Goal: Information Seeking & Learning: Learn about a topic

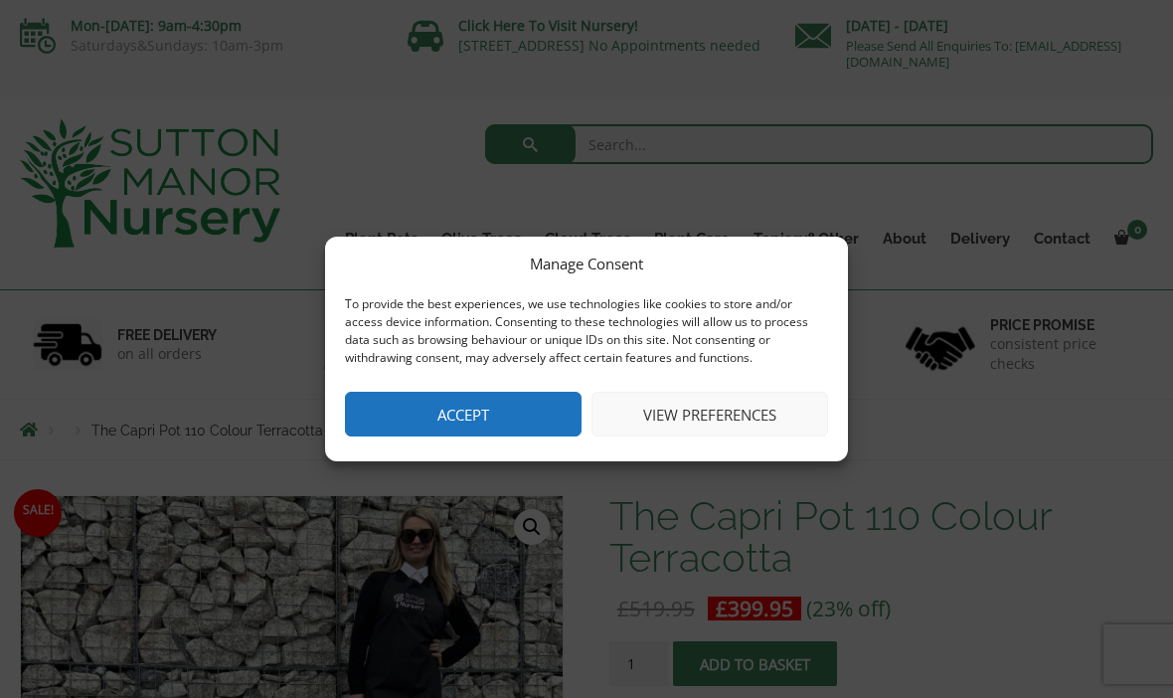
click at [678, 423] on button "View preferences" at bounding box center [710, 414] width 237 height 45
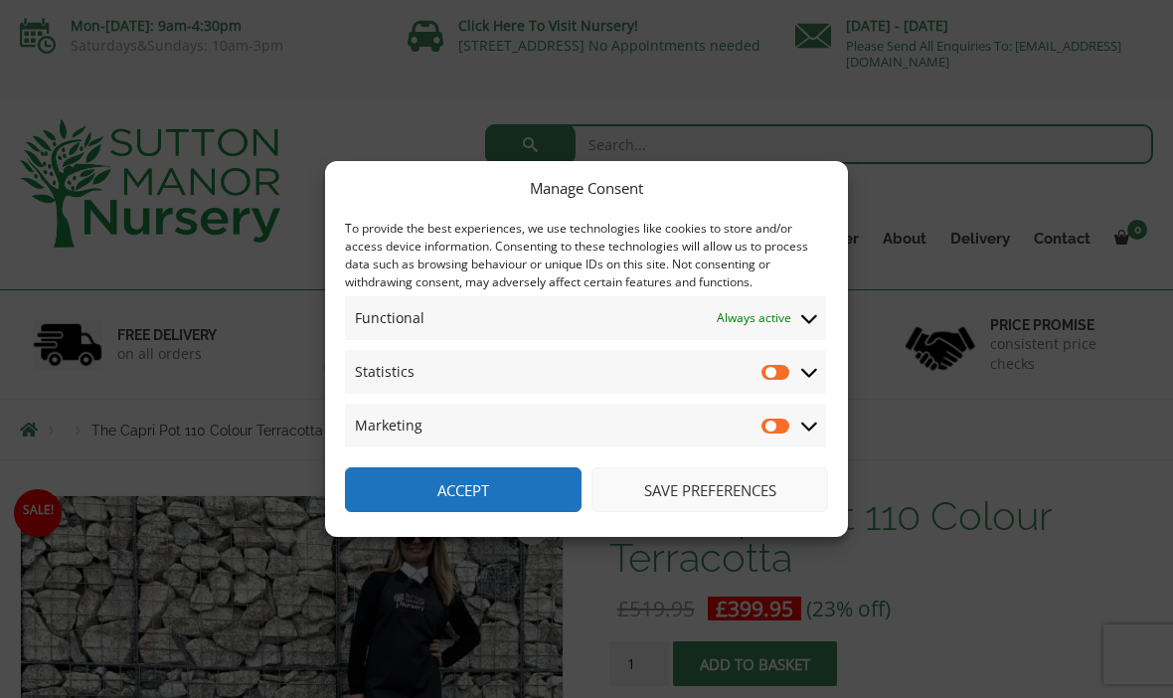
click at [768, 379] on input "Statistics" at bounding box center [777, 372] width 30 height 20
click at [763, 387] on span "Statistics Statistics" at bounding box center [585, 372] width 481 height 44
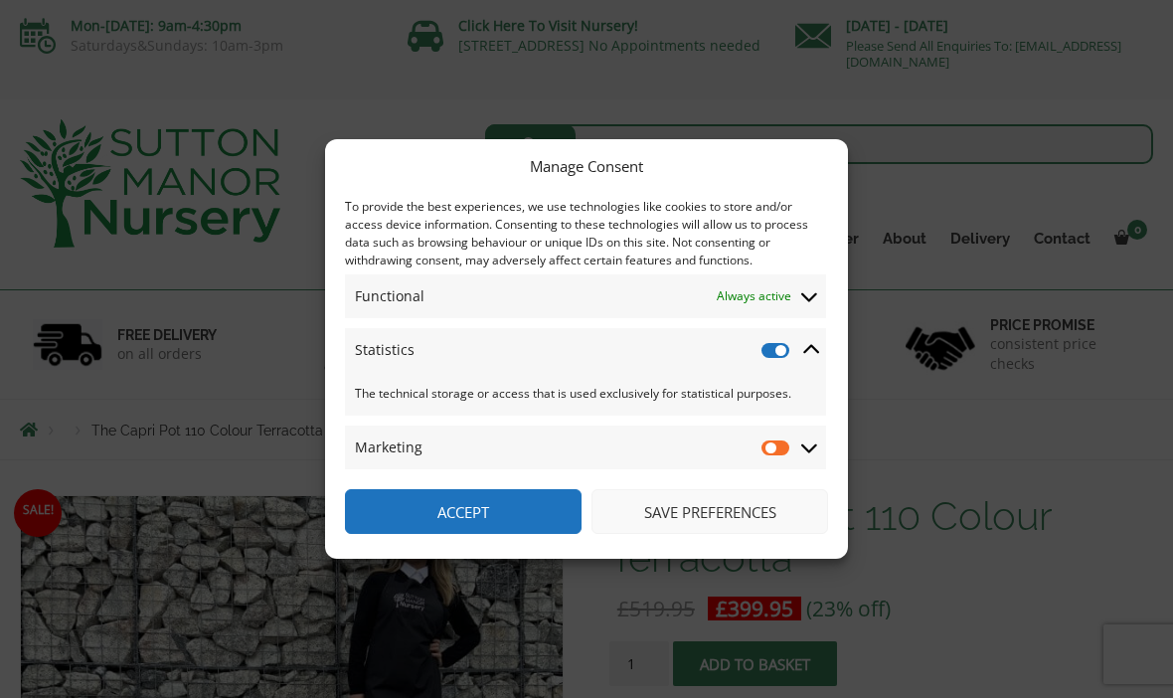
click at [771, 353] on input "Statistics" at bounding box center [777, 350] width 30 height 20
checkbox input "false"
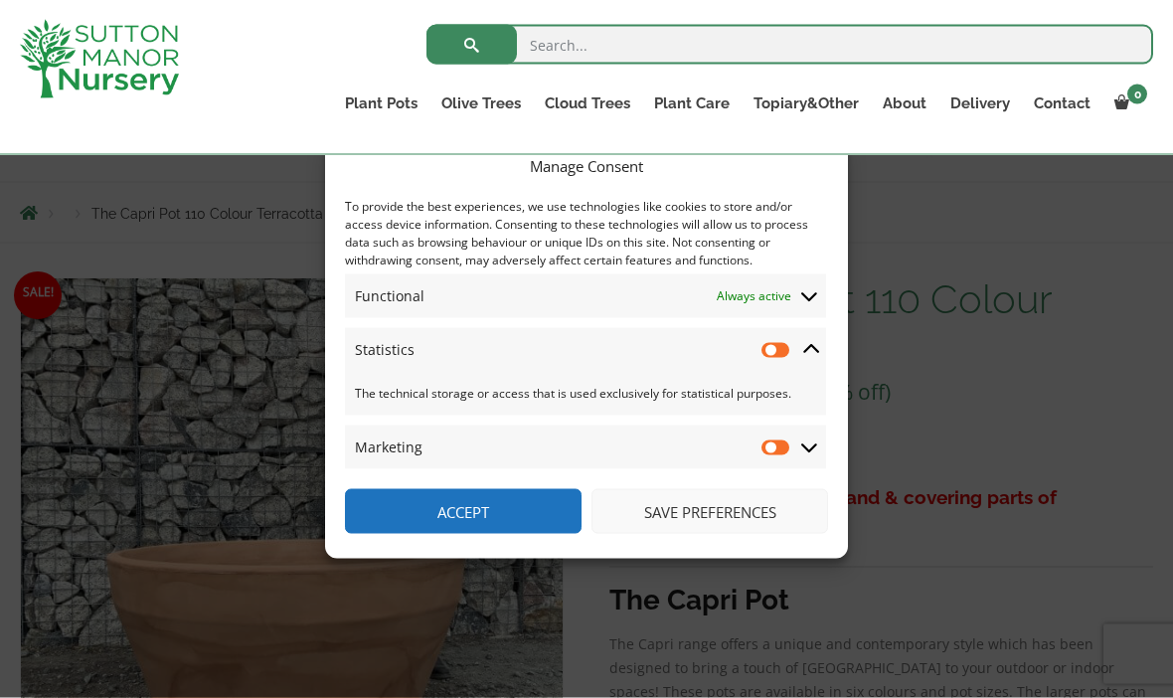
scroll to position [187, 0]
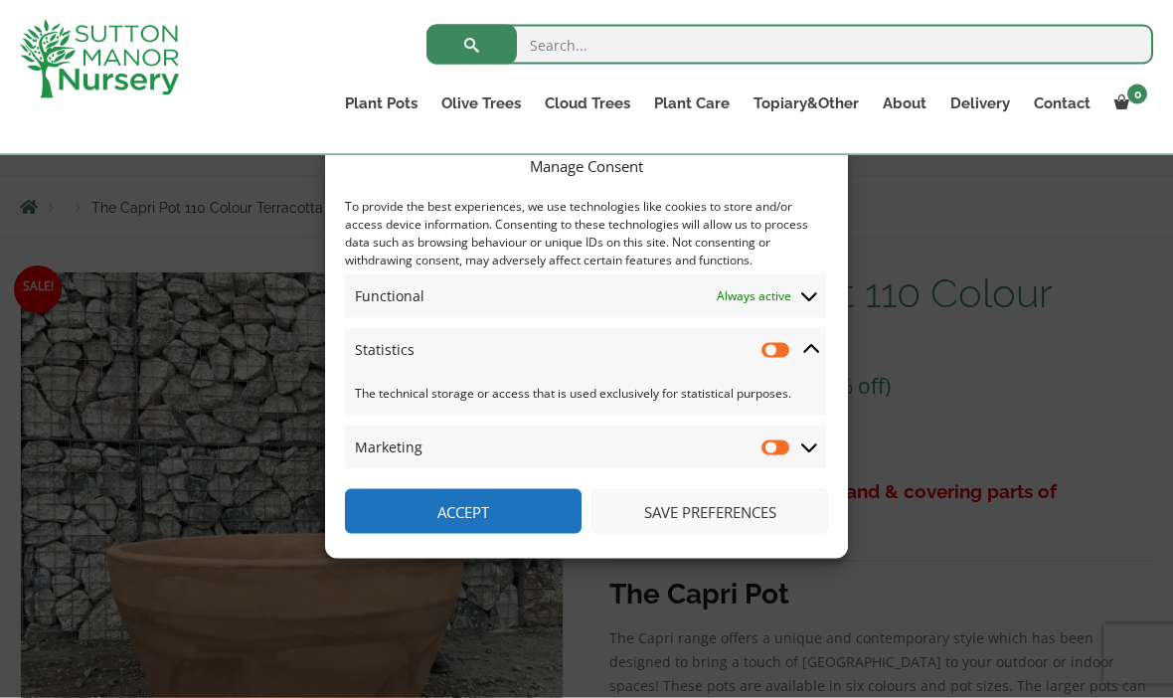
click at [678, 534] on button "Save preferences" at bounding box center [710, 511] width 237 height 45
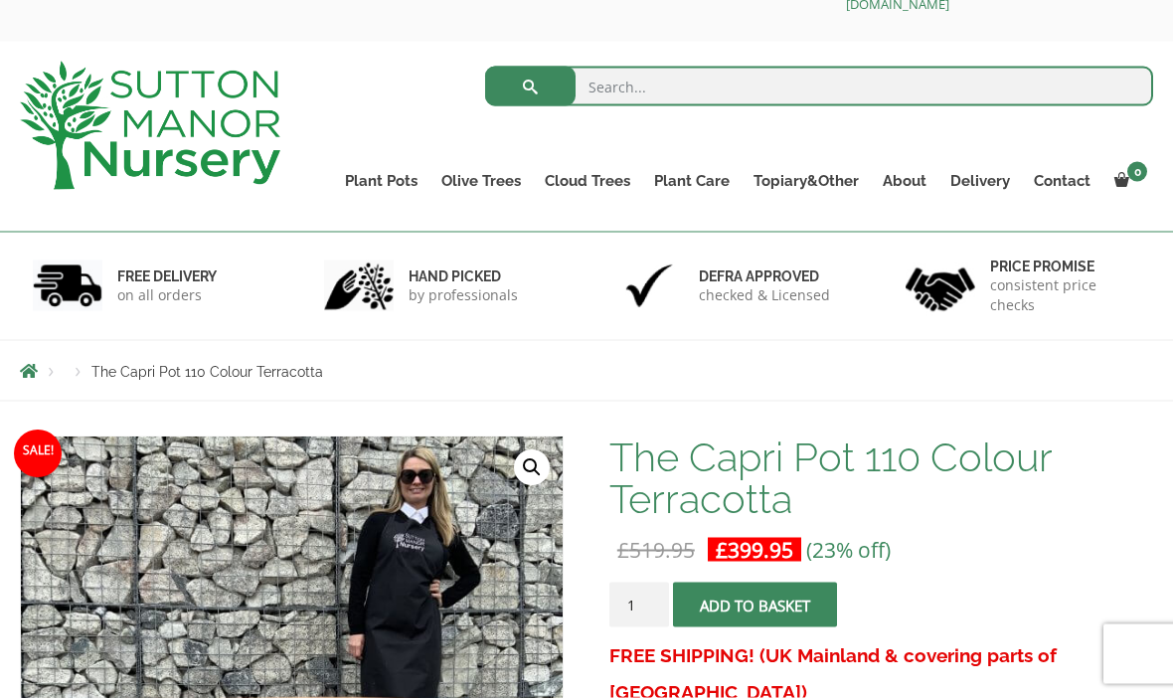
scroll to position [0, 0]
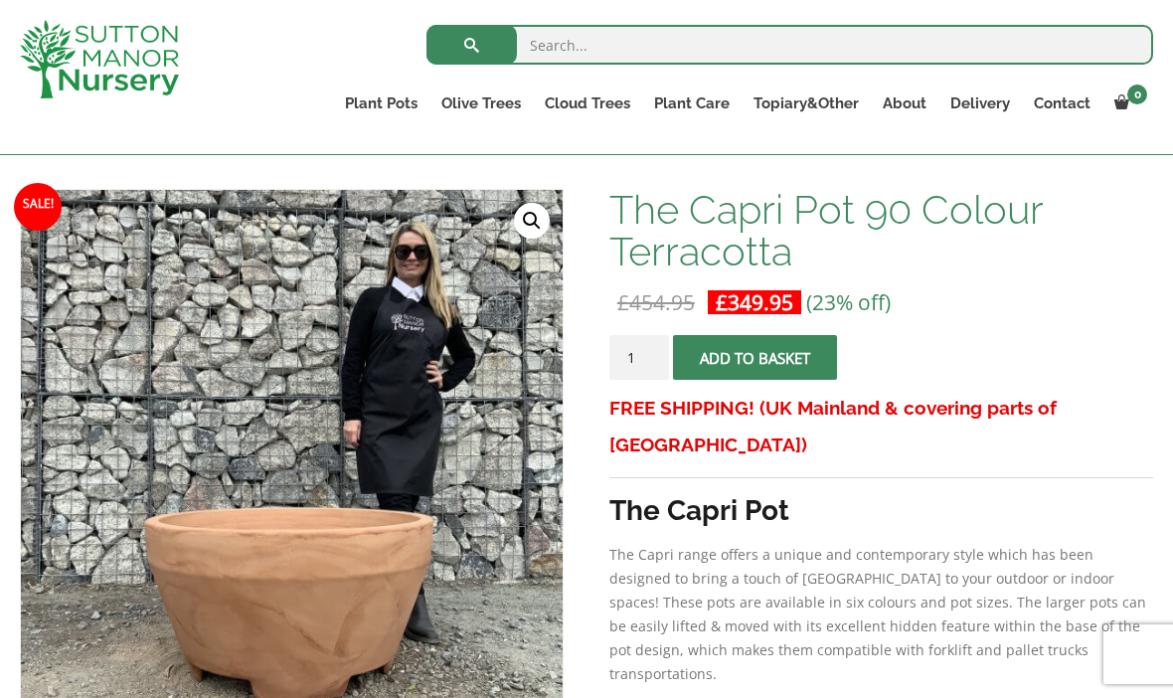
scroll to position [269, 0]
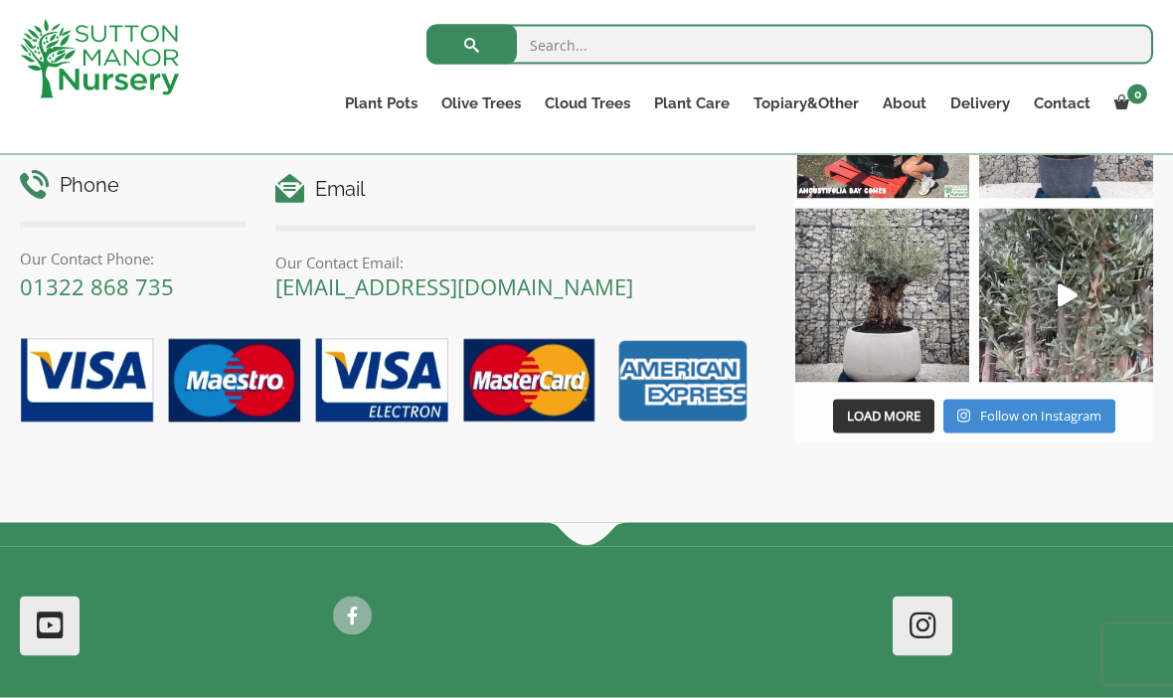
scroll to position [2661, 0]
